Goal: Use online tool/utility: Utilize a website feature to perform a specific function

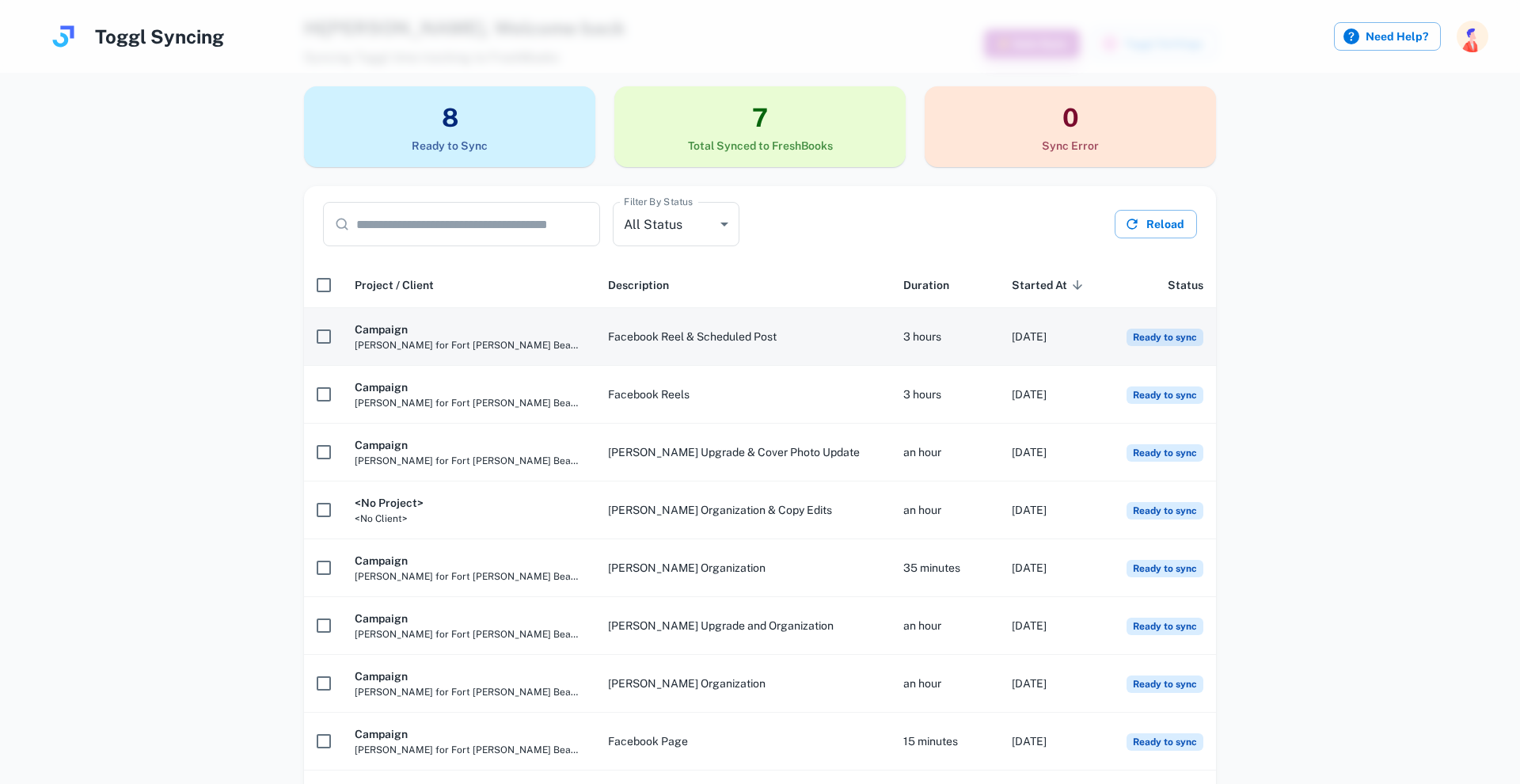
scroll to position [30, 0]
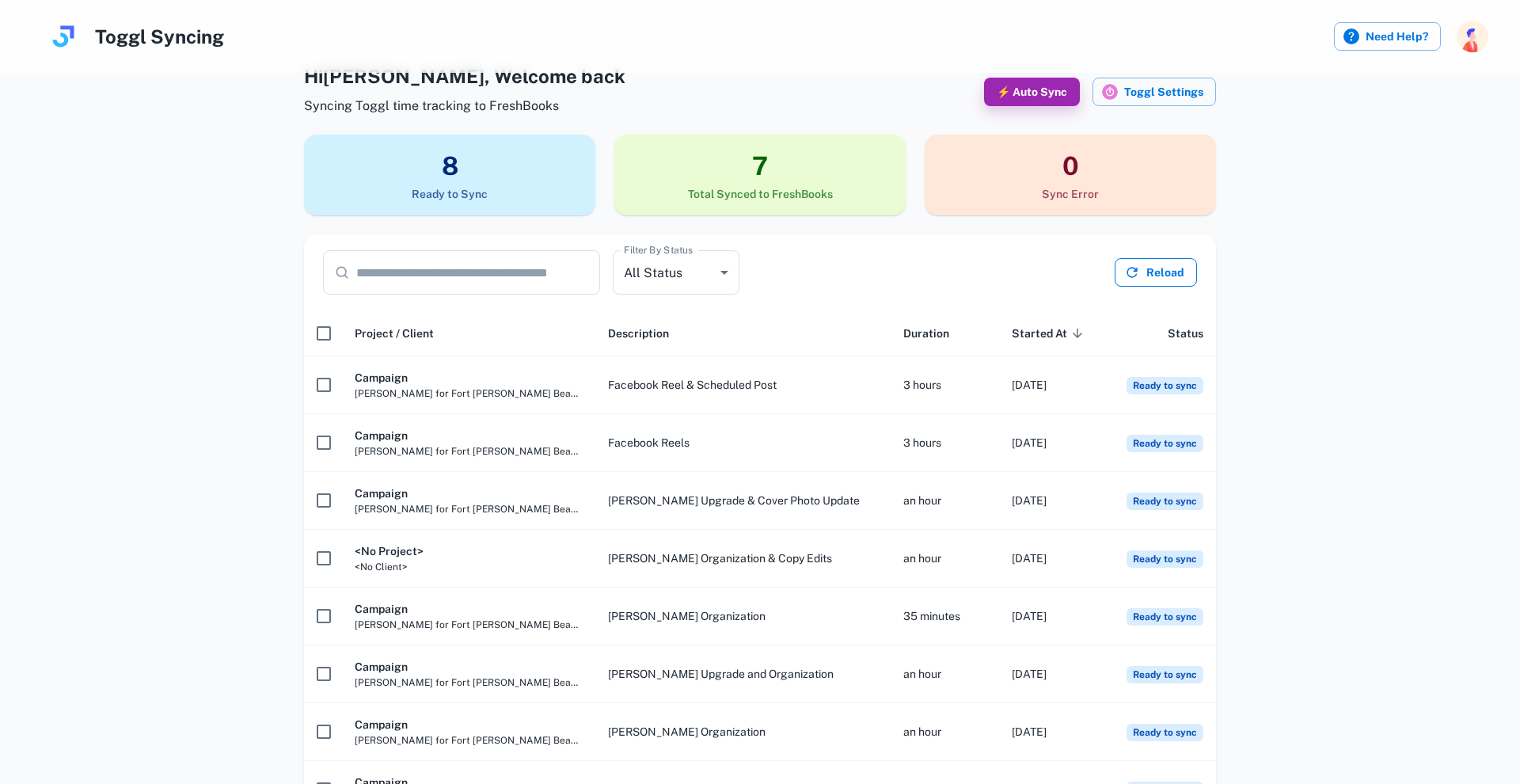
click at [1153, 263] on button "Reload" at bounding box center [1156, 272] width 82 height 28
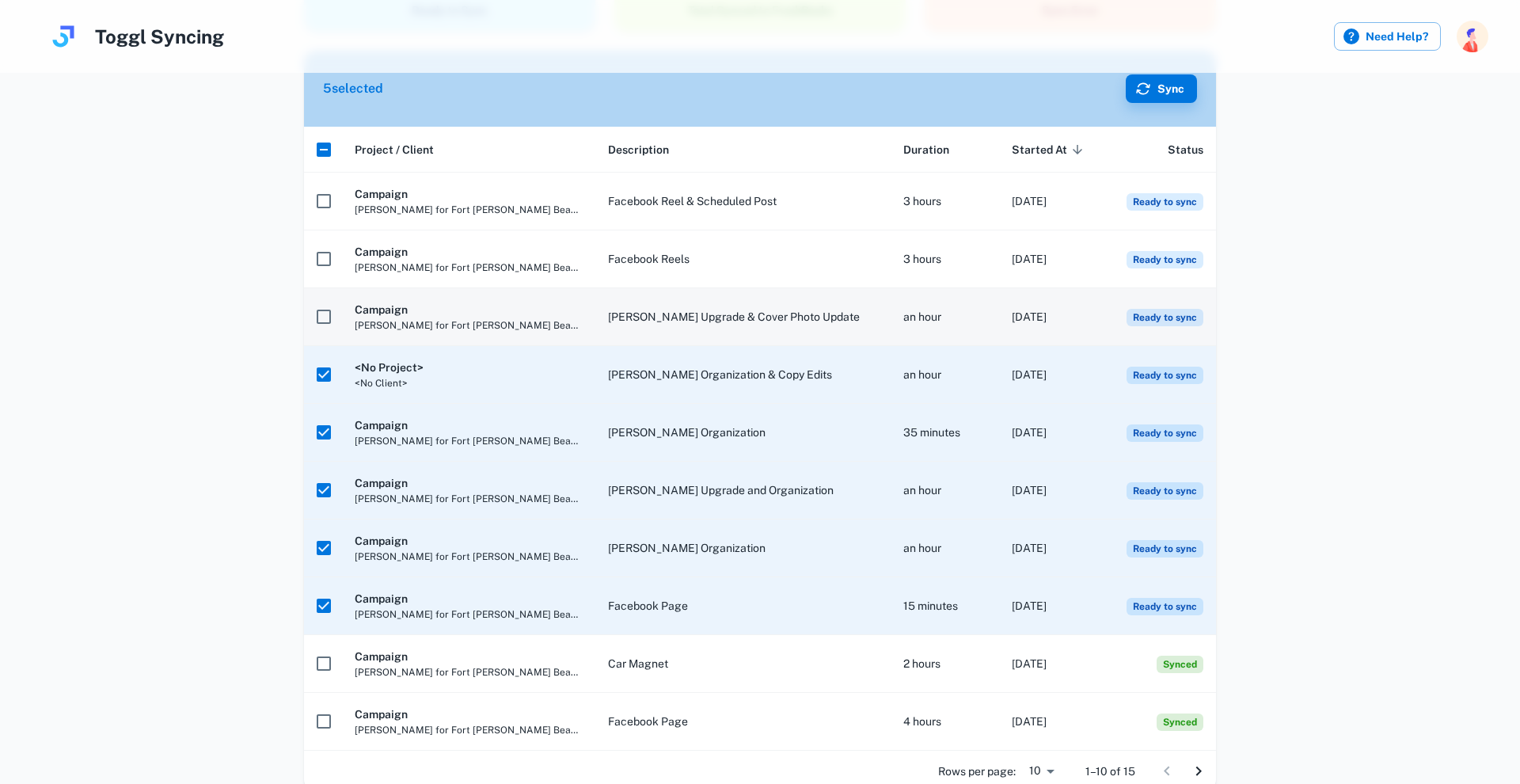
scroll to position [212, 0]
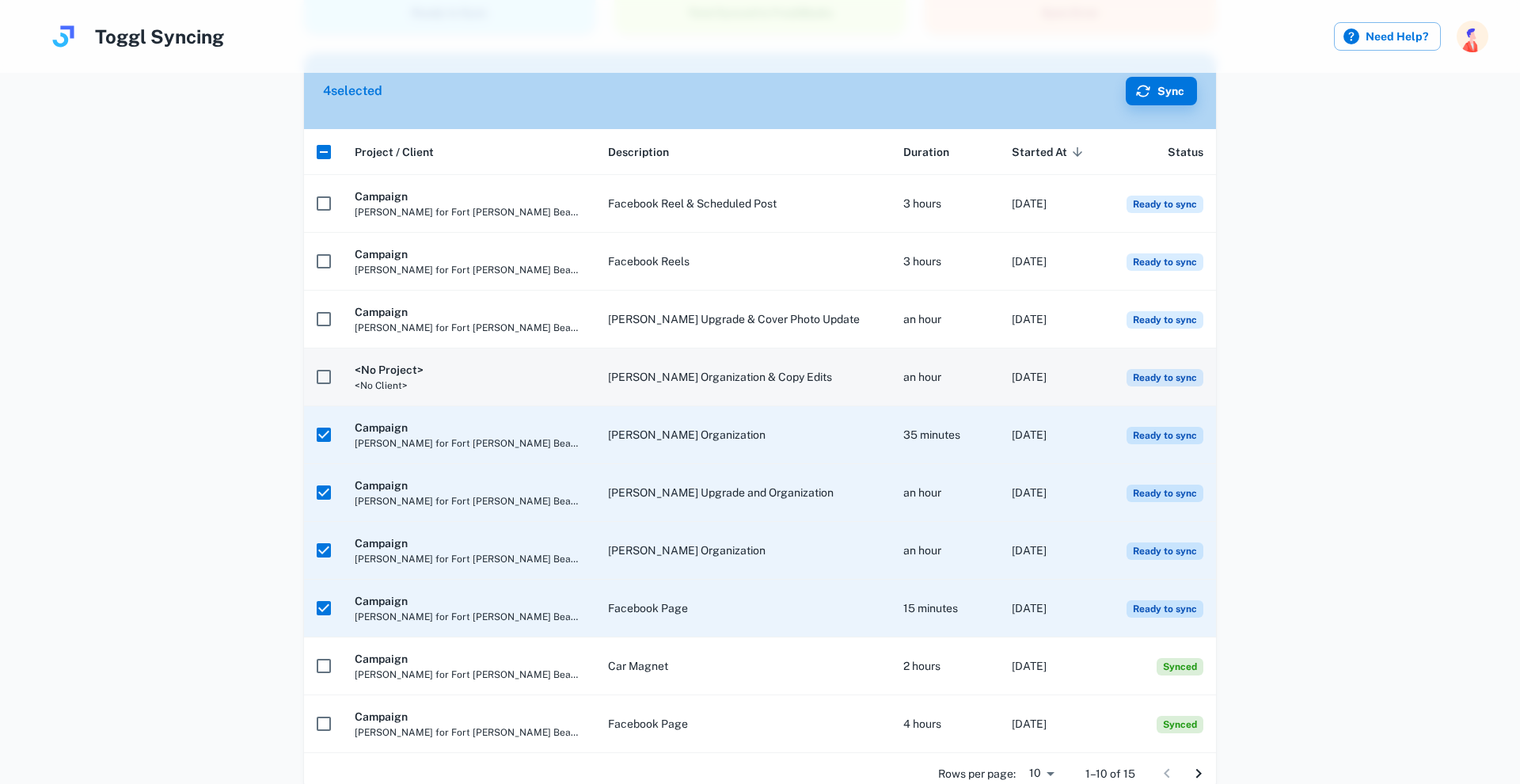
click at [368, 365] on h6 "<No Project>" at bounding box center [468, 370] width 228 height 17
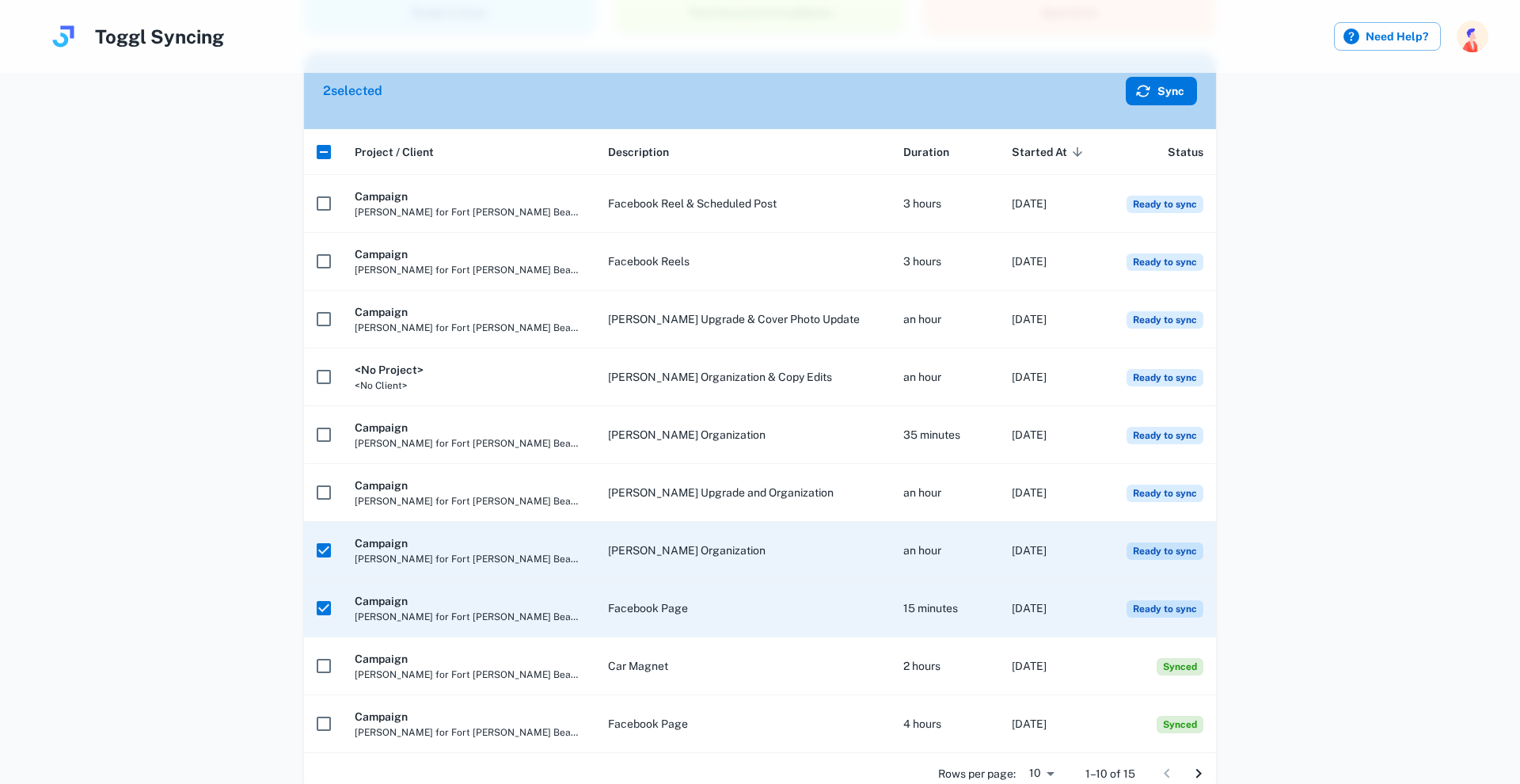
click at [1143, 91] on icon "button" at bounding box center [1143, 91] width 16 height 16
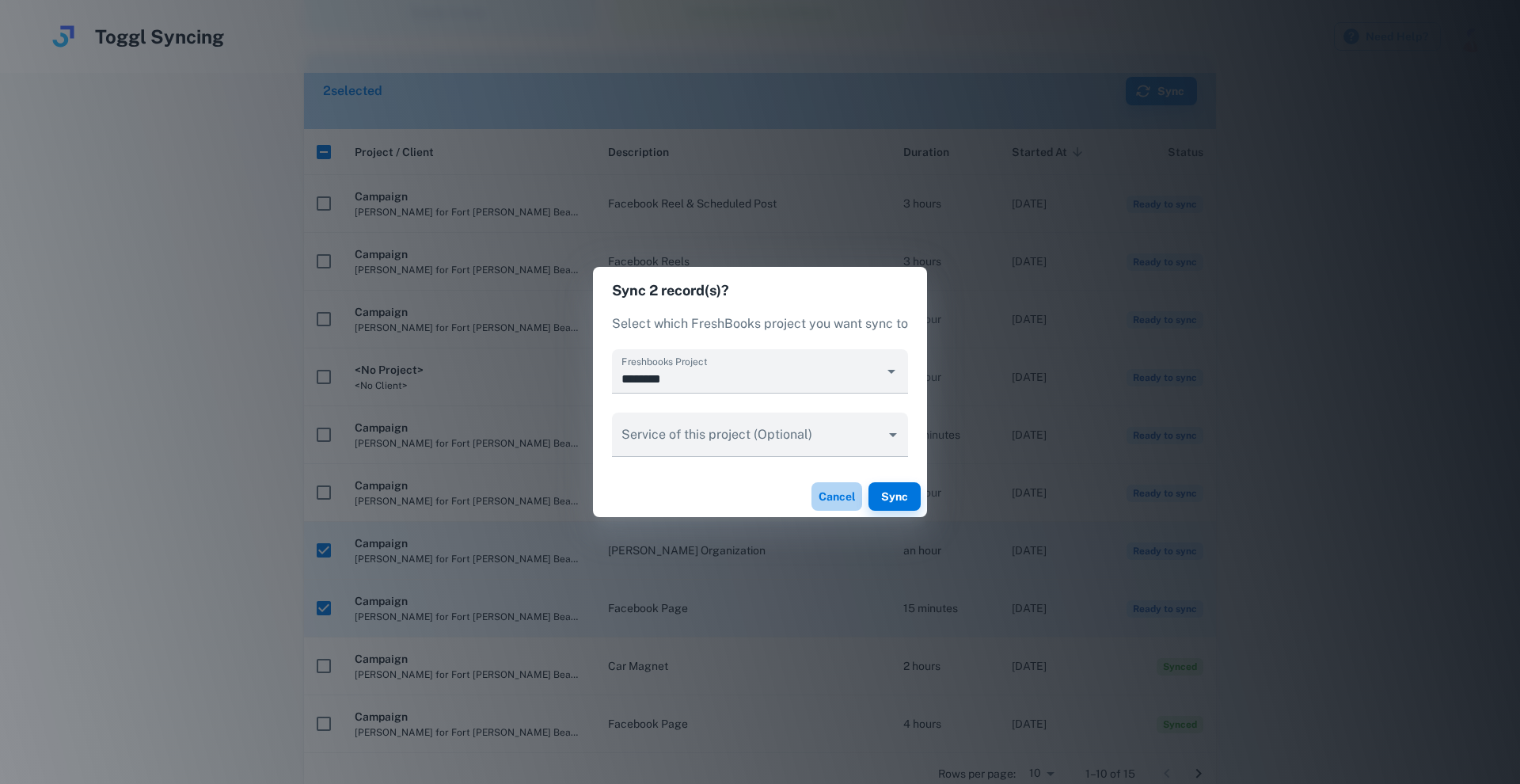
drag, startPoint x: 827, startPoint y: 496, endPoint x: 632, endPoint y: 400, distance: 217.3
click at [824, 496] on button "Cancel" at bounding box center [837, 497] width 51 height 28
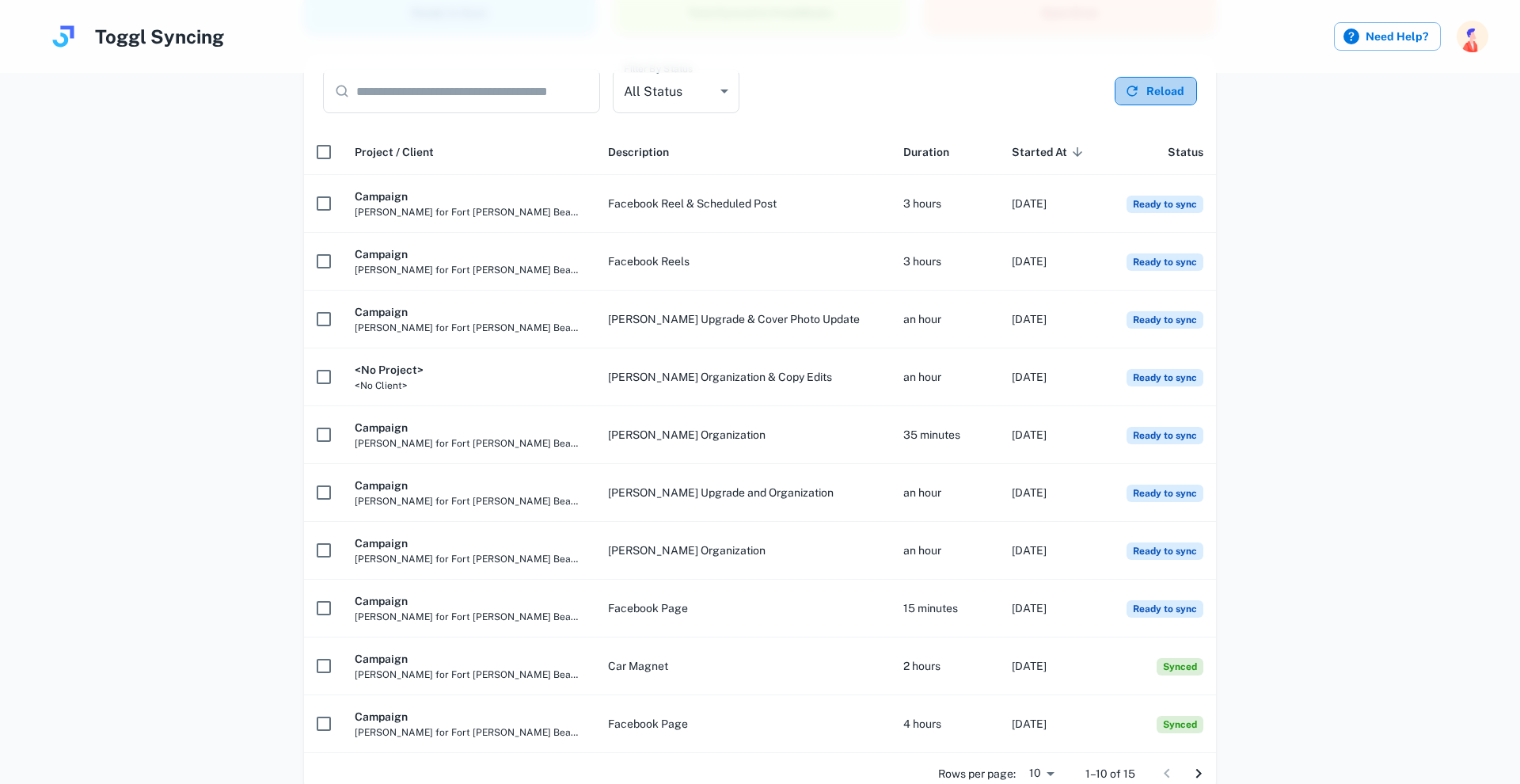
click at [1164, 96] on button "Reload" at bounding box center [1156, 91] width 82 height 28
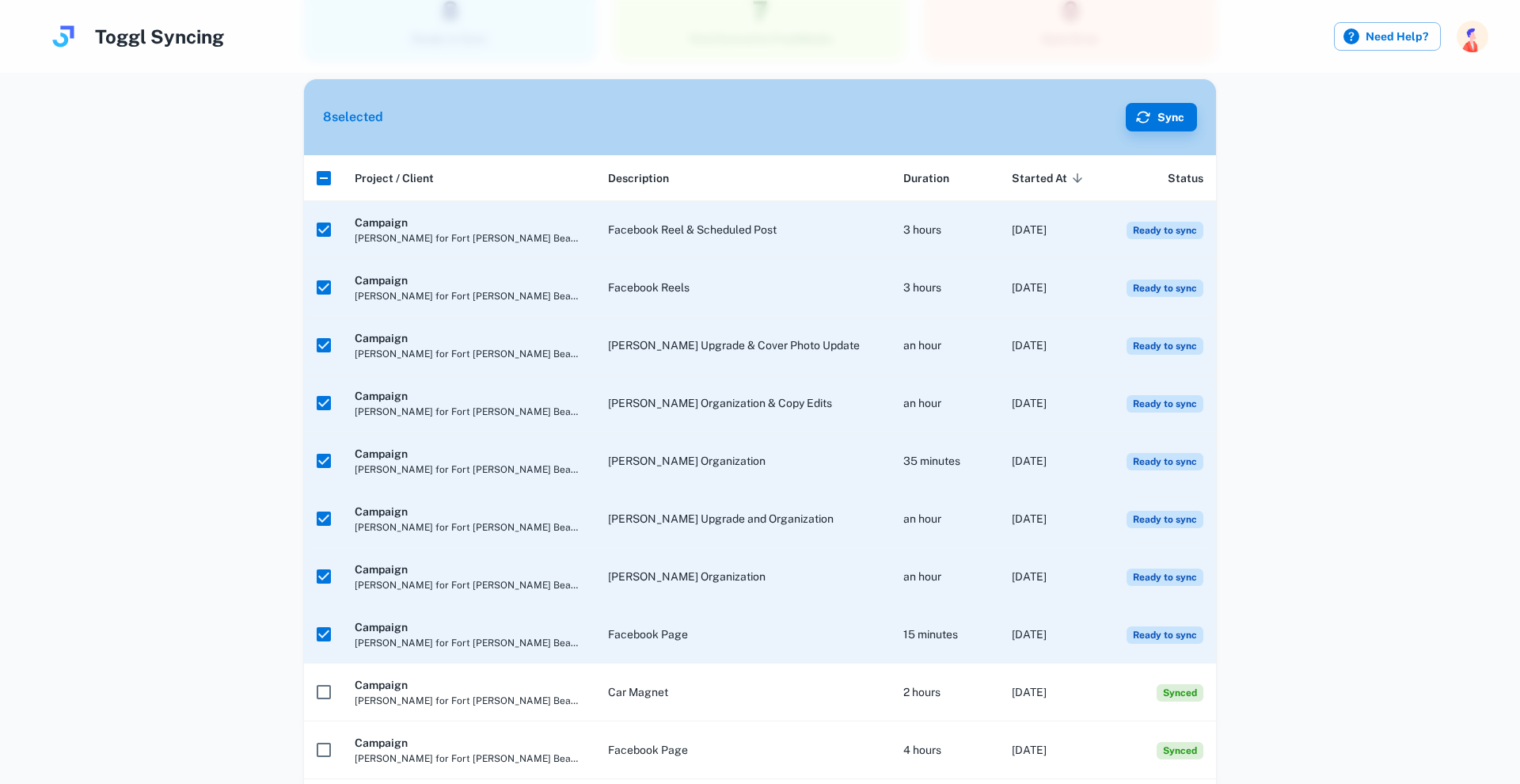
scroll to position [185, 0]
click at [1182, 121] on button "Sync" at bounding box center [1161, 117] width 71 height 28
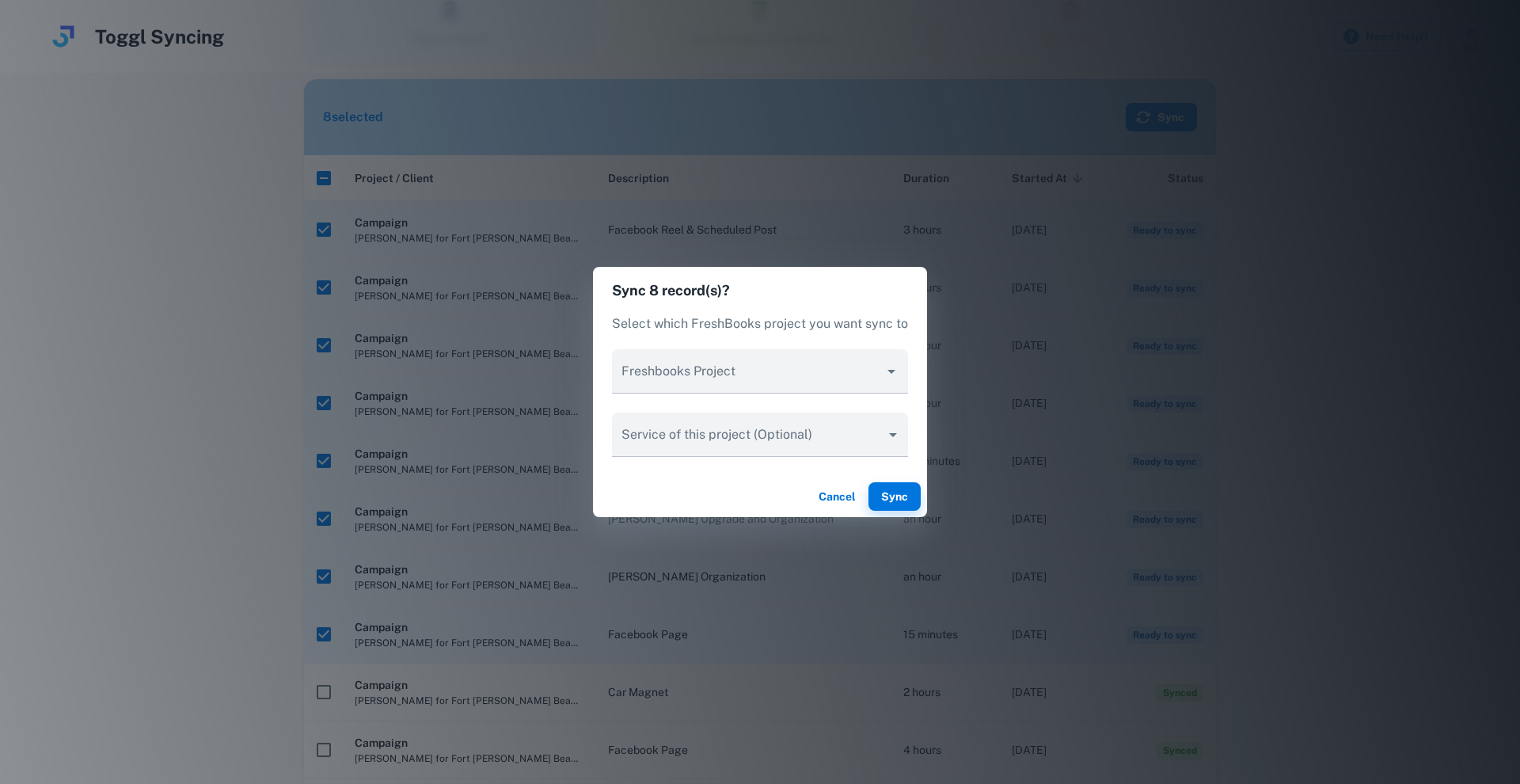
type input "********"
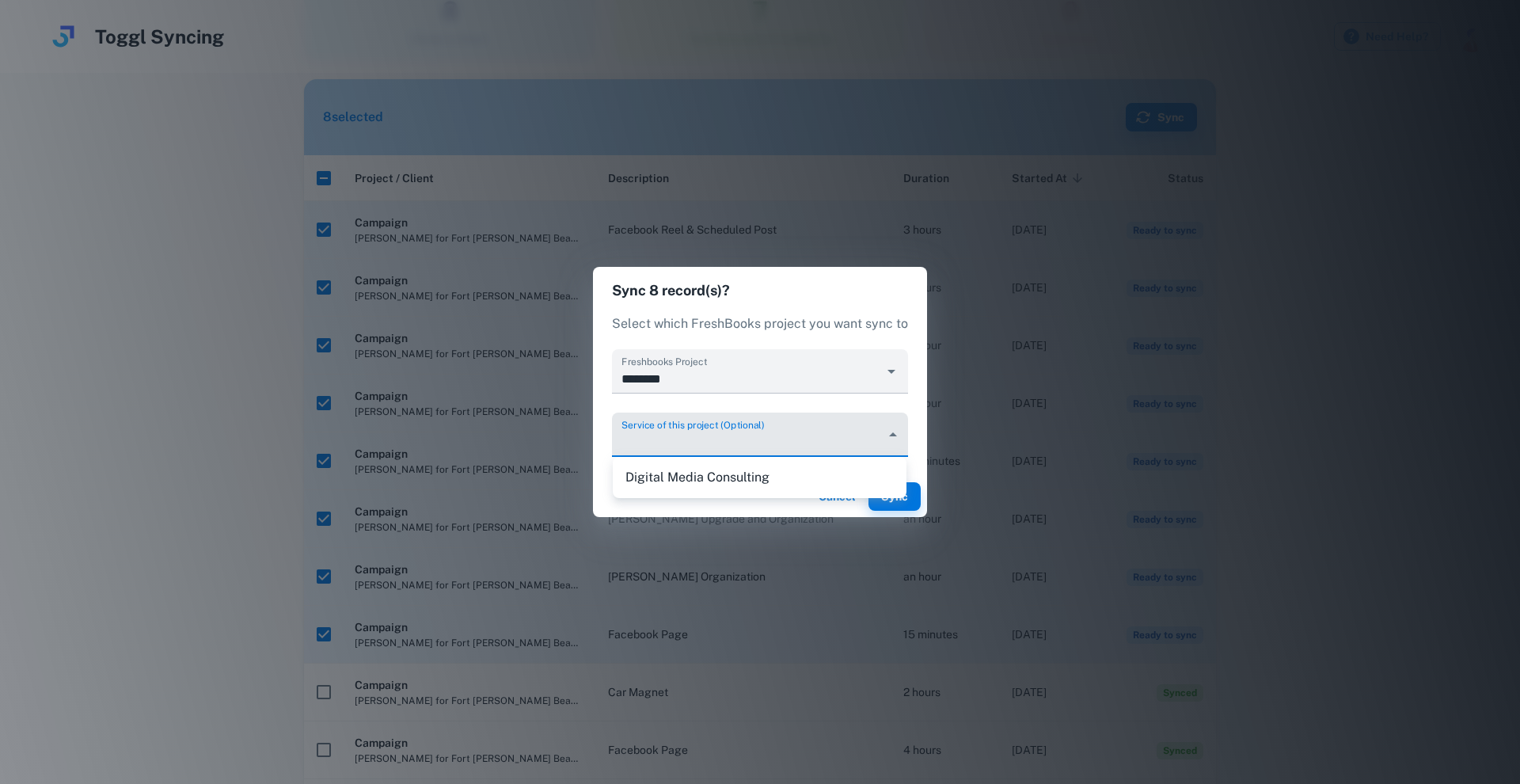
click at [865, 427] on body "Toggl Syncing Need Help? Hi [PERSON_NAME] , Welcome back Syncing Toggl time tra…" at bounding box center [760, 206] width 1520 height 784
click at [706, 483] on li "Digital Media Consulting" at bounding box center [760, 478] width 294 height 28
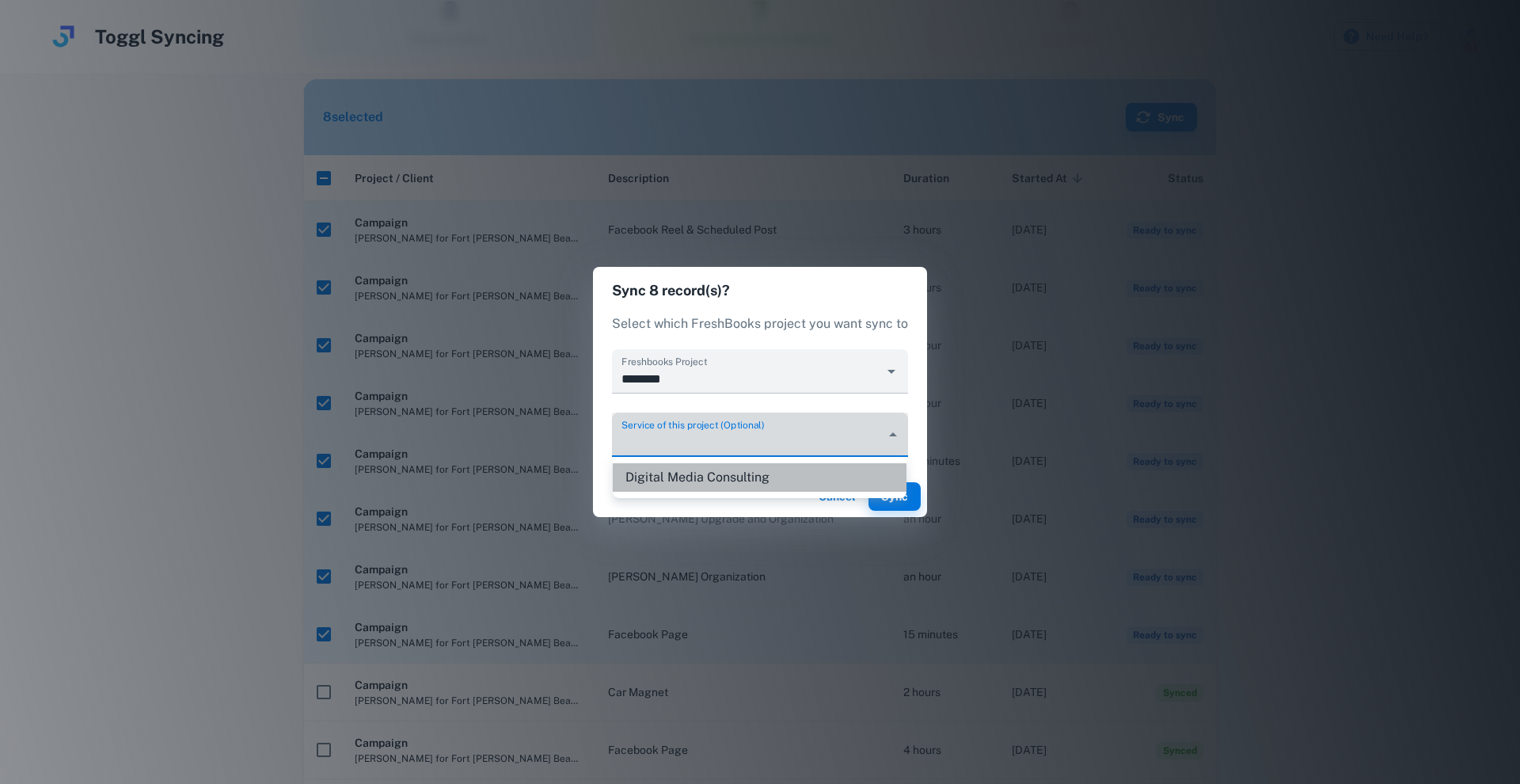
type input "********"
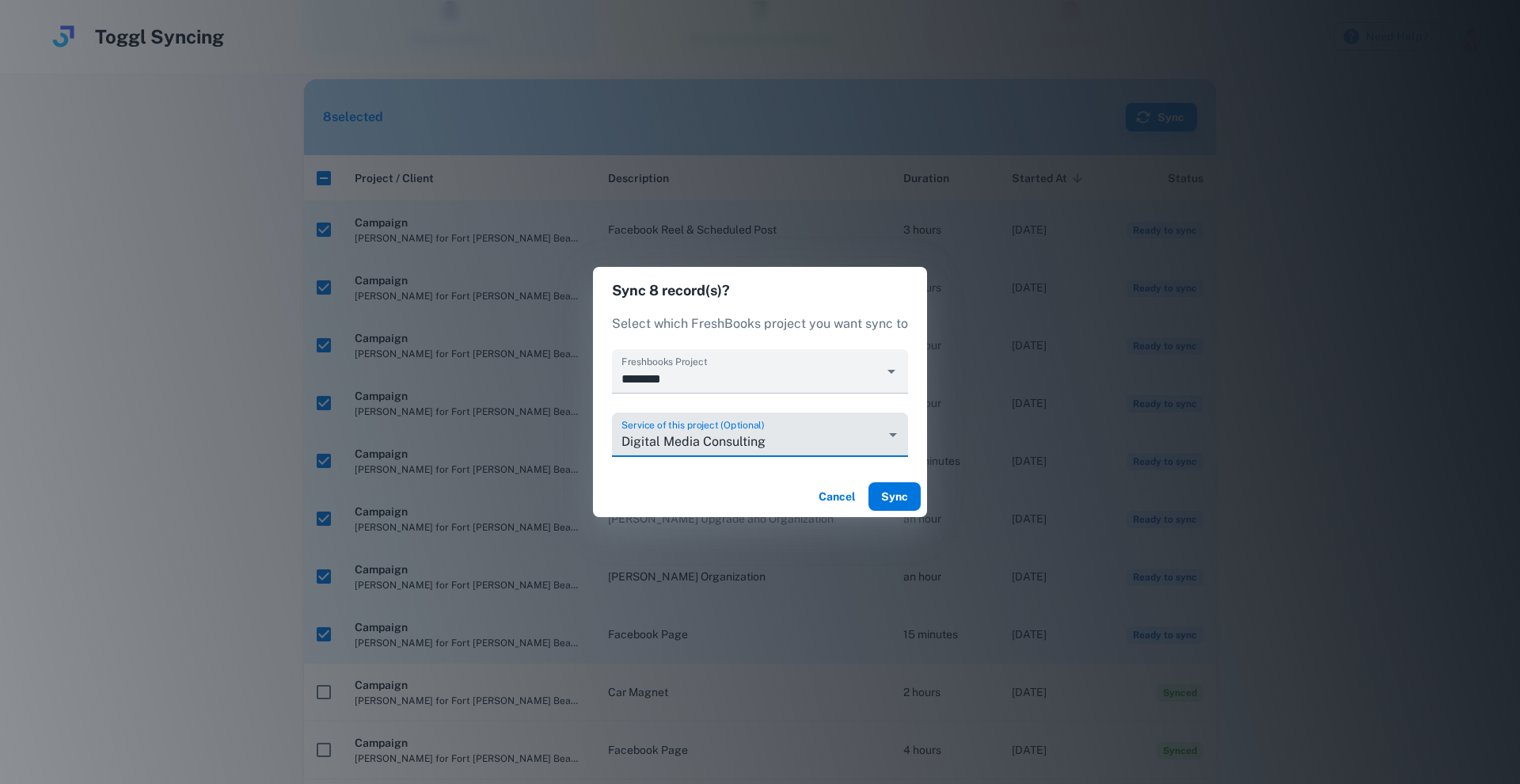
click at [896, 498] on button "Sync" at bounding box center [894, 497] width 52 height 28
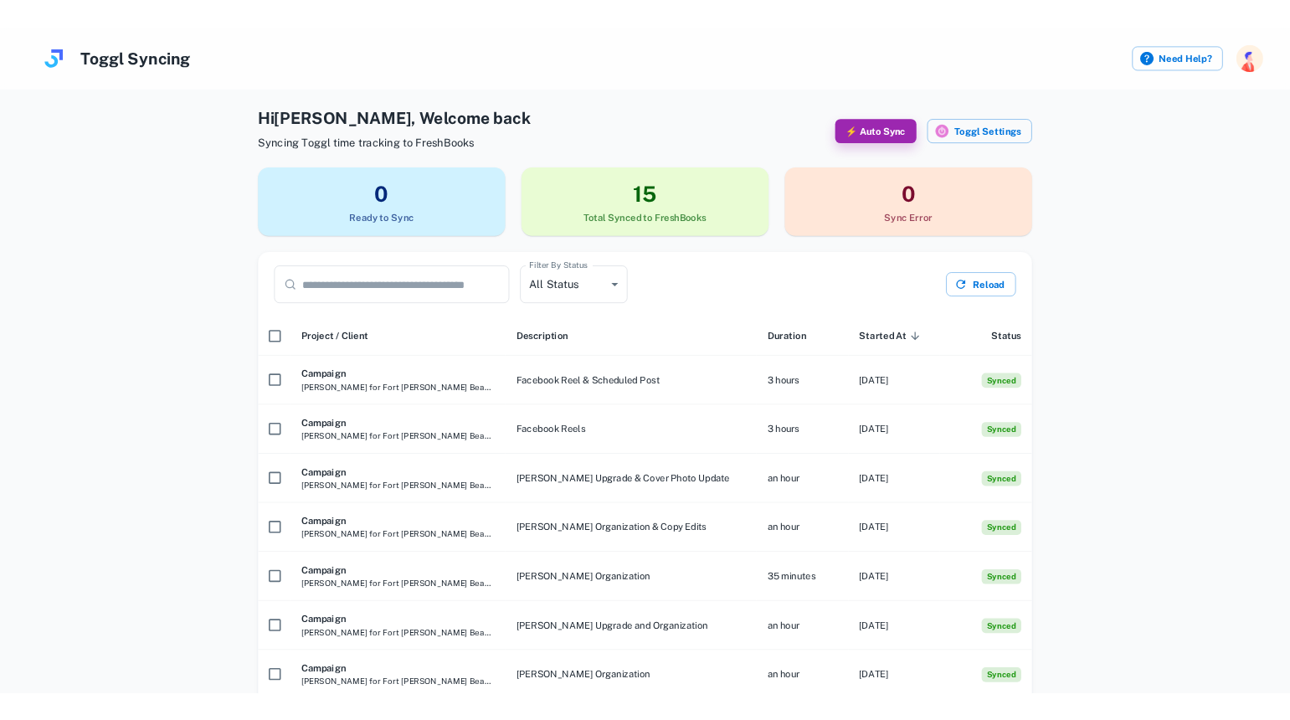
scroll to position [0, 0]
